Goal: Information Seeking & Learning: Check status

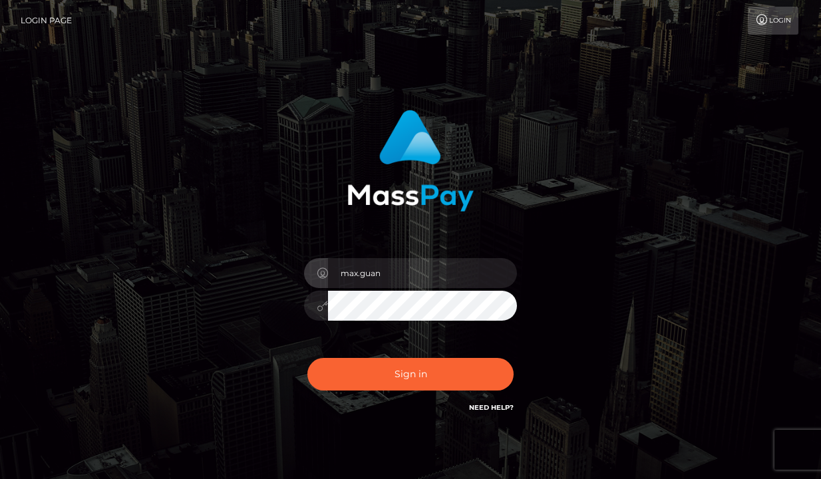
type input "max.guan"
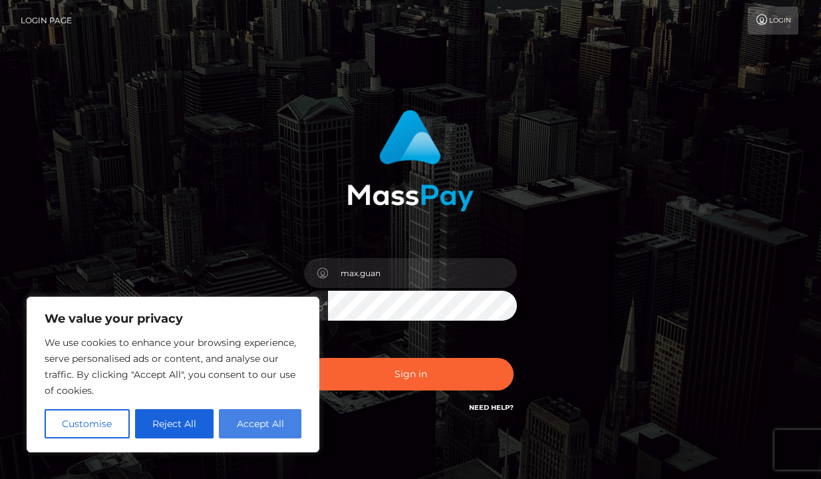
click at [263, 423] on button "Accept All" at bounding box center [260, 423] width 82 height 29
checkbox input "true"
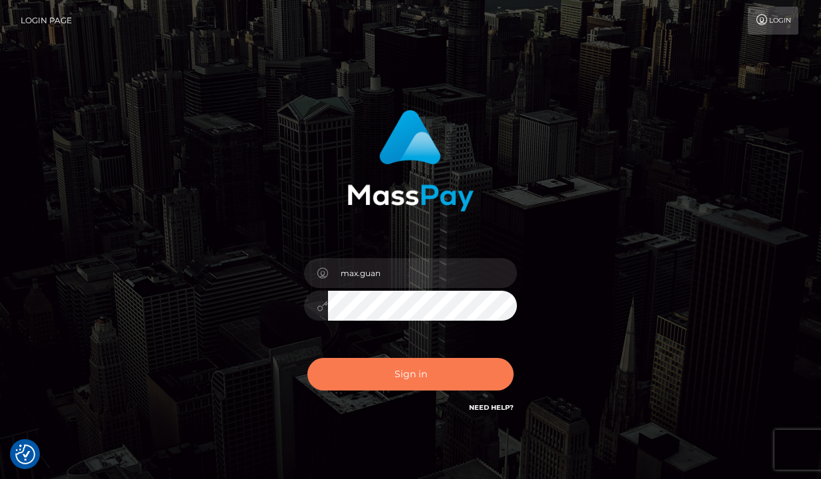
click at [359, 377] on button "Sign in" at bounding box center [410, 374] width 206 height 33
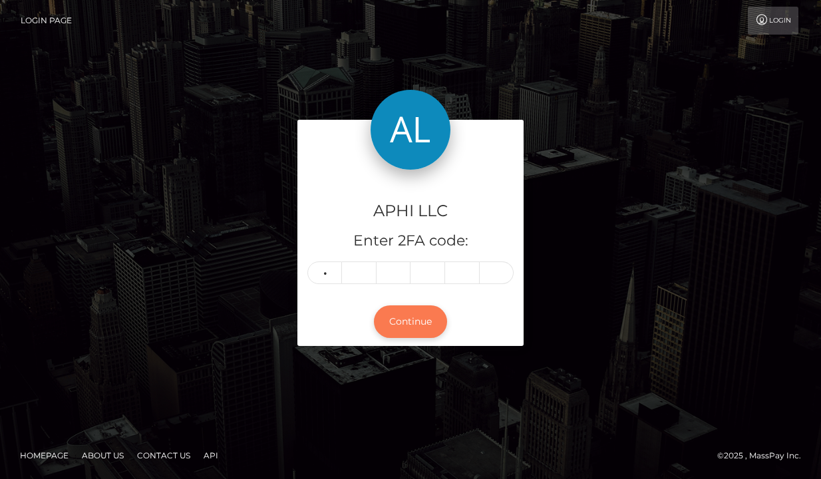
type input "8"
type input "1"
type input "4"
type input "0"
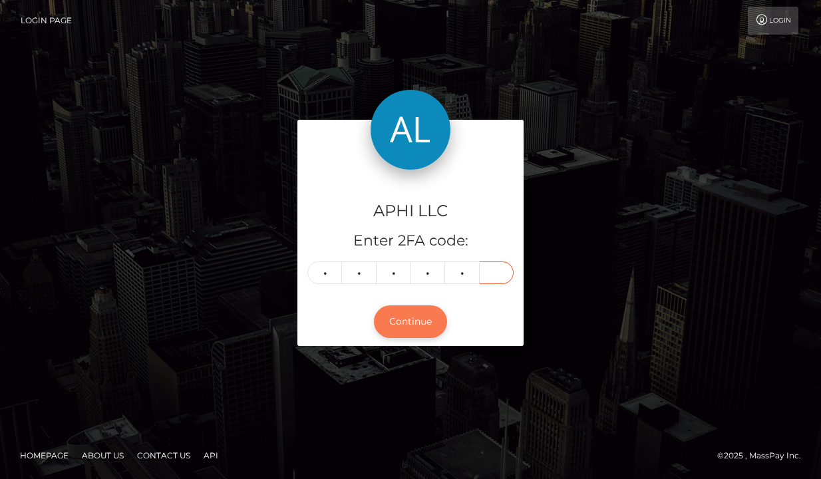
type input "0"
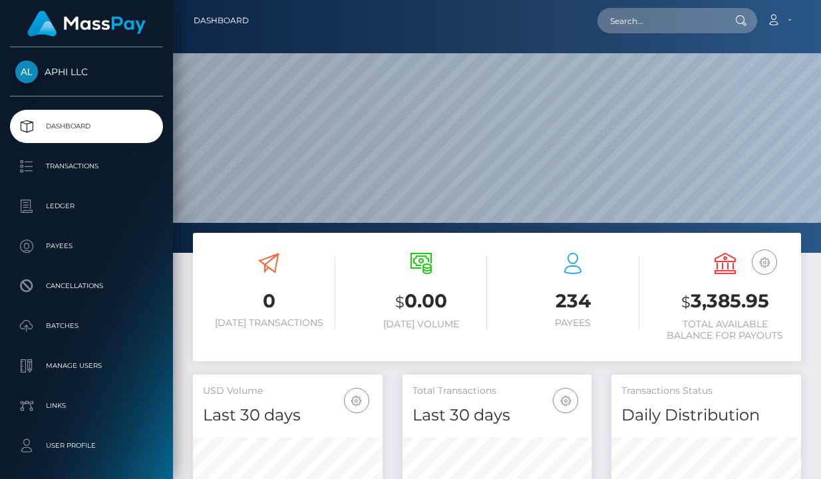
scroll to position [235, 189]
click at [91, 240] on p "Payees" at bounding box center [86, 246] width 142 height 20
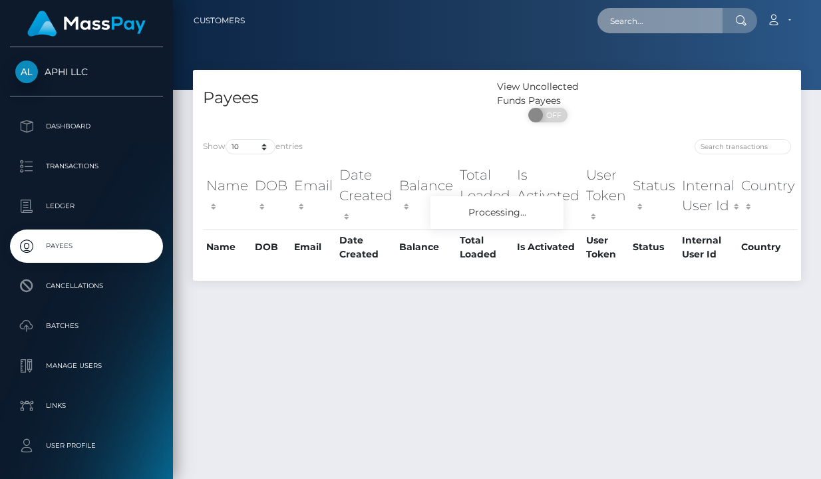
click at [657, 14] on input "text" at bounding box center [659, 20] width 125 height 25
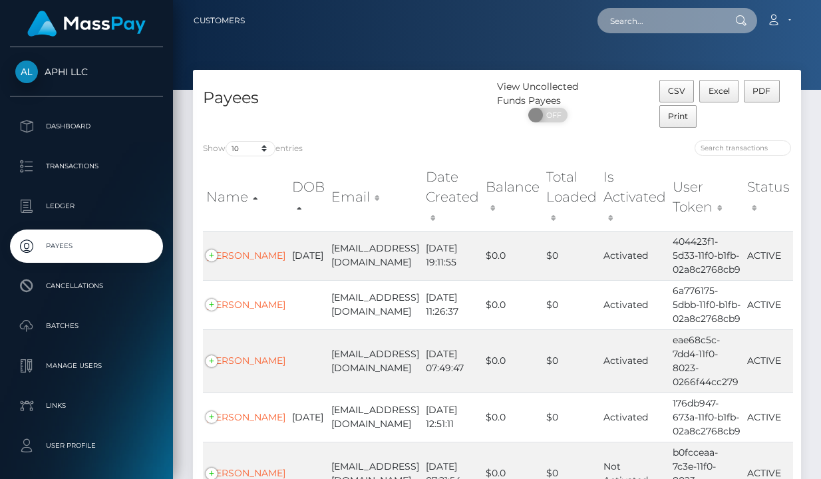
paste input "811400"
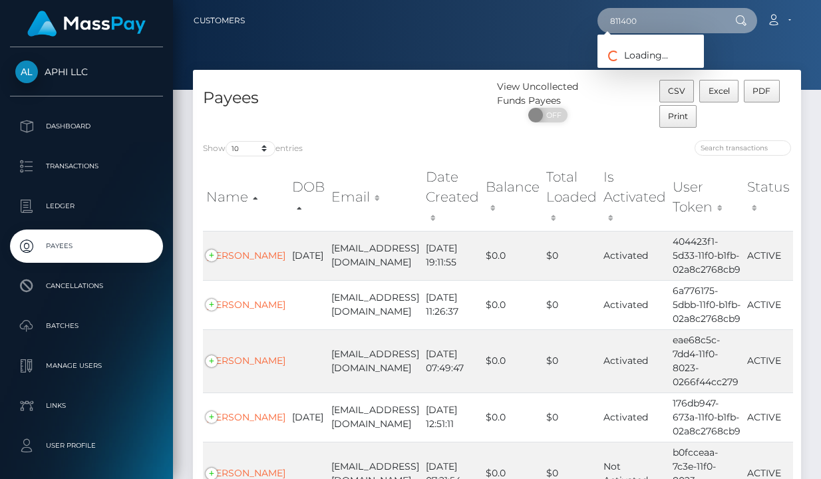
type input "811400"
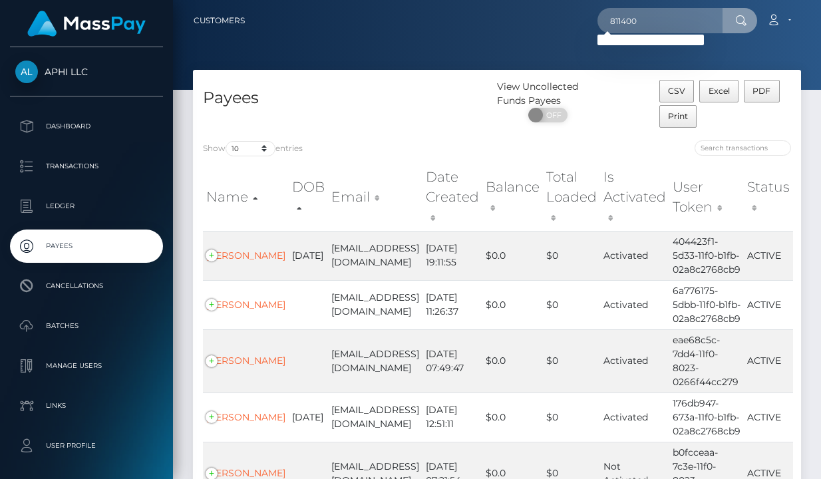
click at [95, 239] on p "Payees" at bounding box center [86, 246] width 142 height 20
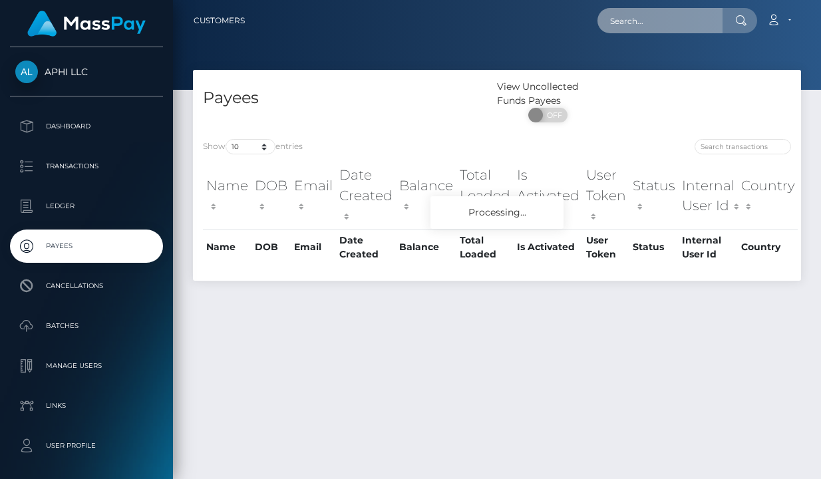
click at [656, 26] on input "text" at bounding box center [659, 20] width 125 height 25
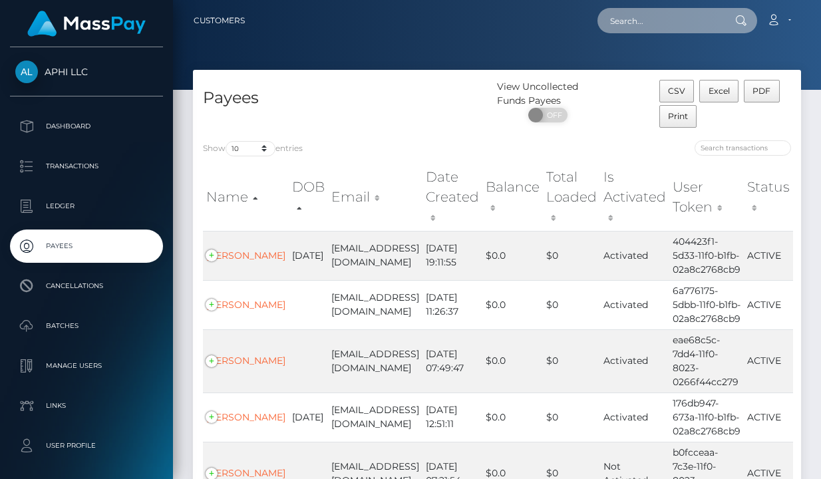
paste input "[EMAIL_ADDRESS][DOMAIN_NAME]"
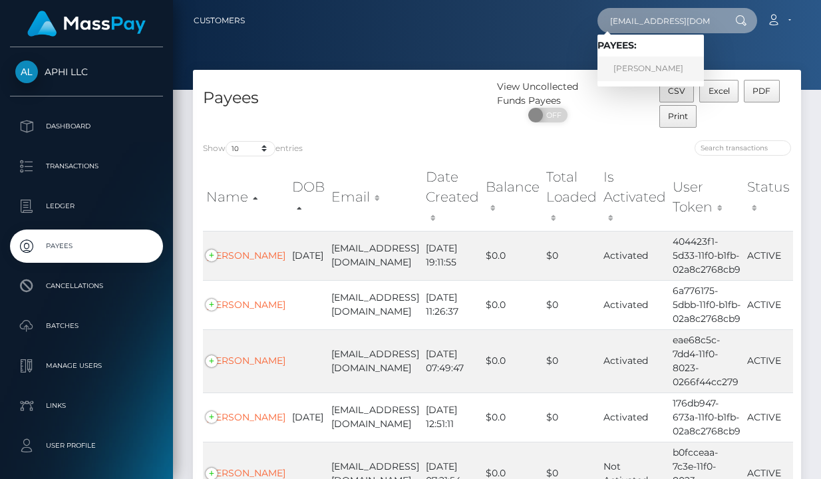
type input "[EMAIL_ADDRESS][DOMAIN_NAME]"
click at [642, 63] on link "[PERSON_NAME]" at bounding box center [650, 69] width 106 height 25
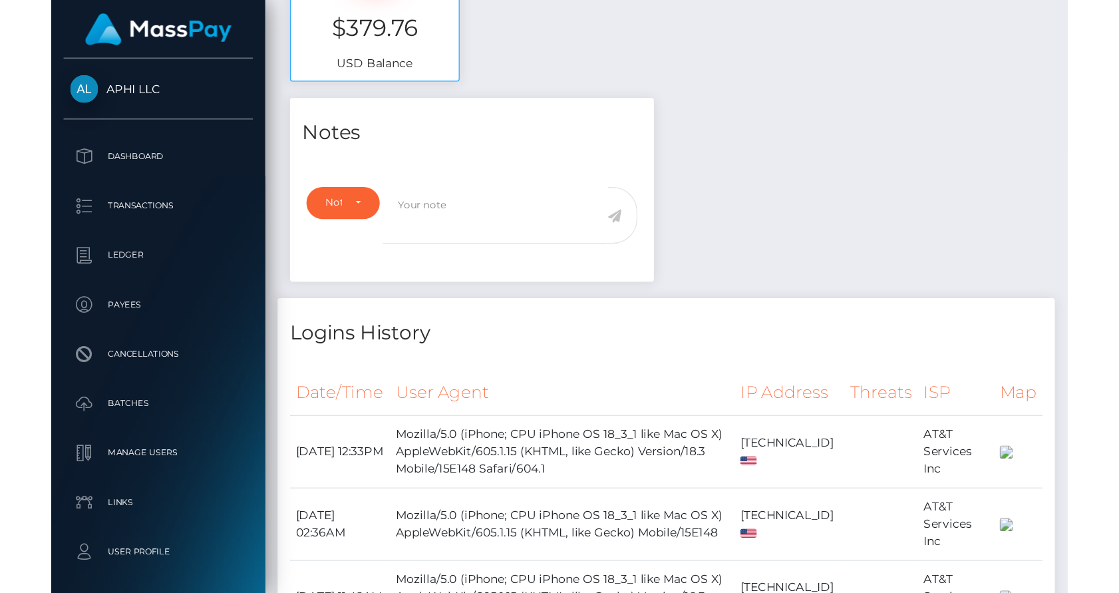
scroll to position [762, 0]
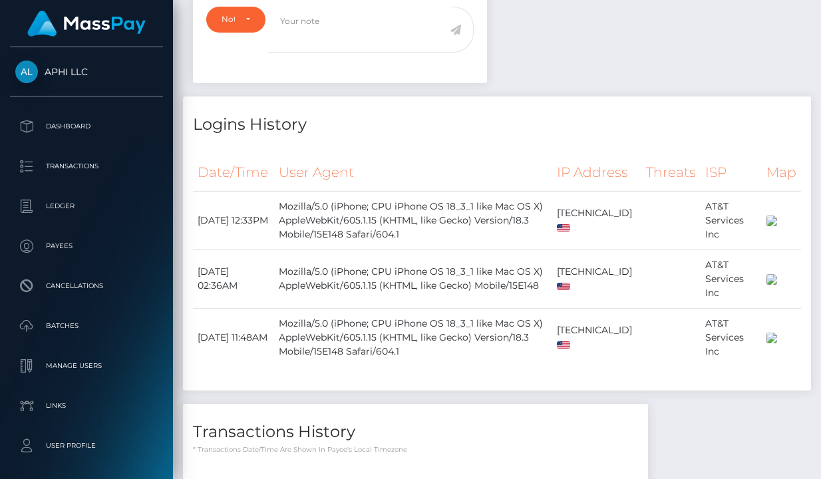
click at [820, 478] on html "APHI LLC Dashboard Transactions Ledger Payees Cancellations Links" at bounding box center [410, 9] width 821 height 1429
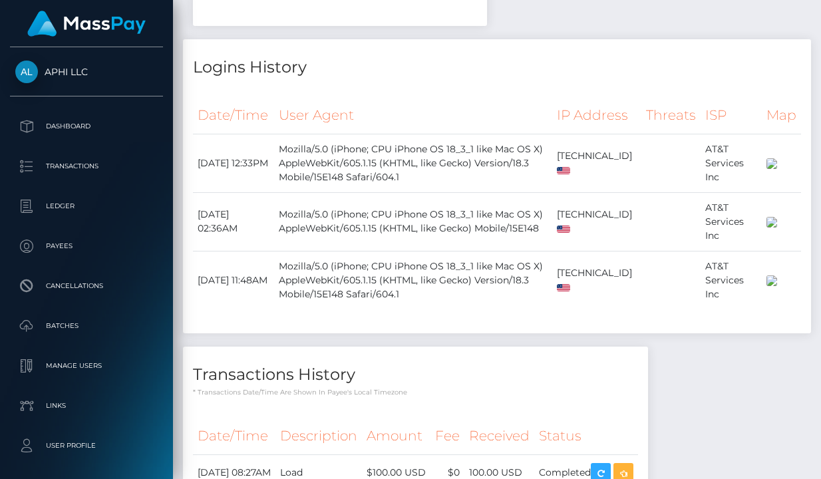
click at [772, 412] on div "Notes Note Type Compliance Clear Compliance General Note Type" at bounding box center [497, 240] width 628 height 724
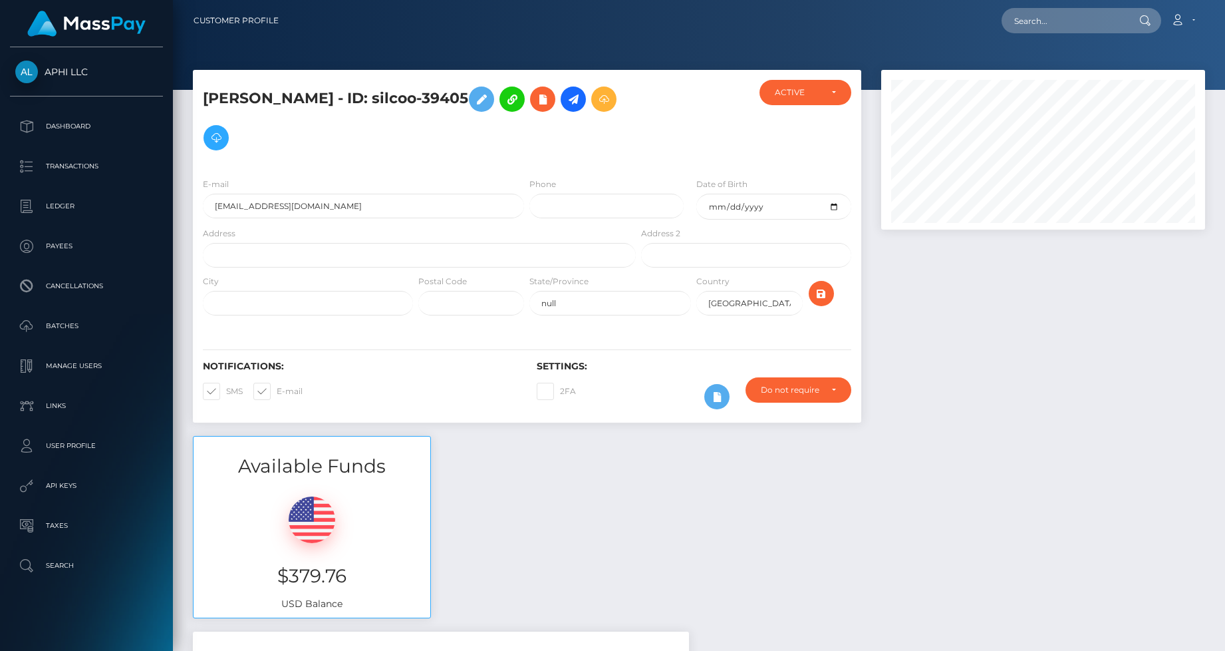
scroll to position [0, 0]
